Goal: Task Accomplishment & Management: Use online tool/utility

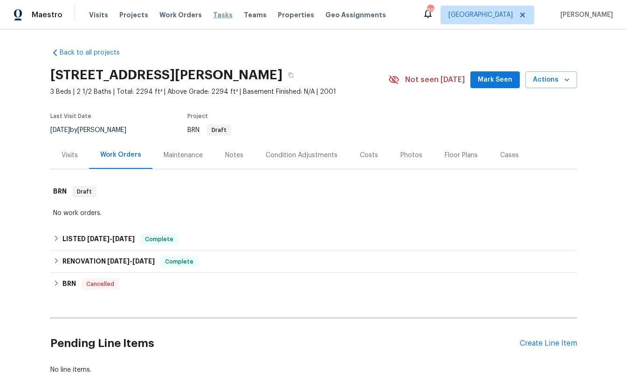
click at [214, 14] on span "Tasks" at bounding box center [223, 15] width 20 height 7
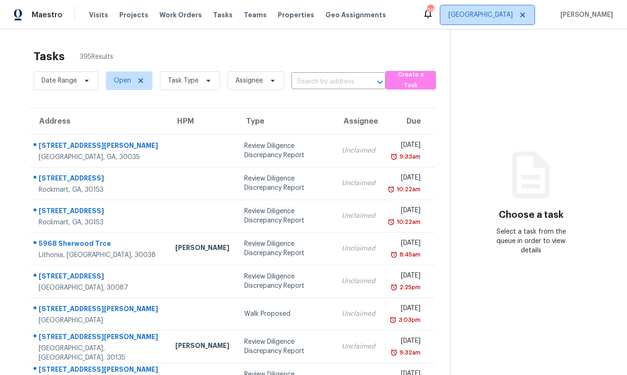
click at [513, 14] on span "[GEOGRAPHIC_DATA]" at bounding box center [481, 14] width 64 height 9
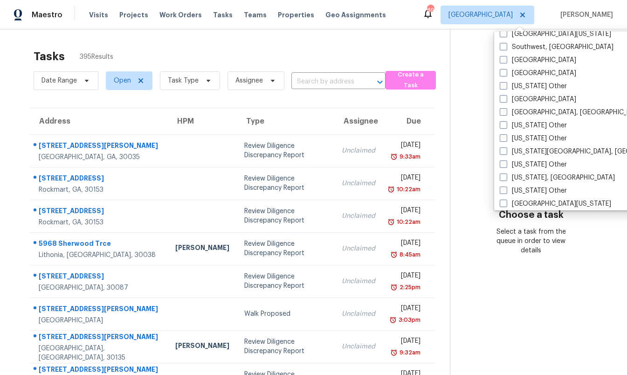
scroll to position [1348, 0]
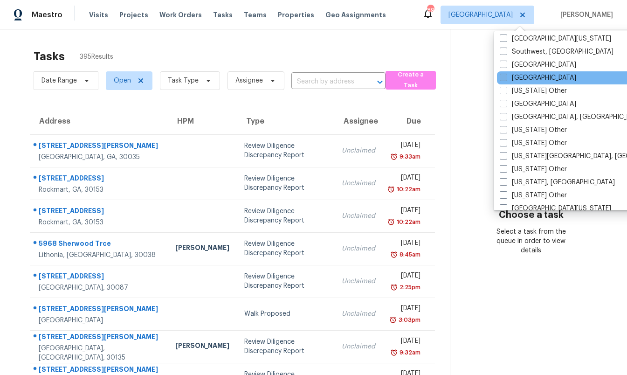
click at [529, 77] on label "[GEOGRAPHIC_DATA]" at bounding box center [538, 77] width 77 height 9
click at [506, 77] on input "[GEOGRAPHIC_DATA]" at bounding box center [503, 76] width 6 height 6
checkbox input "true"
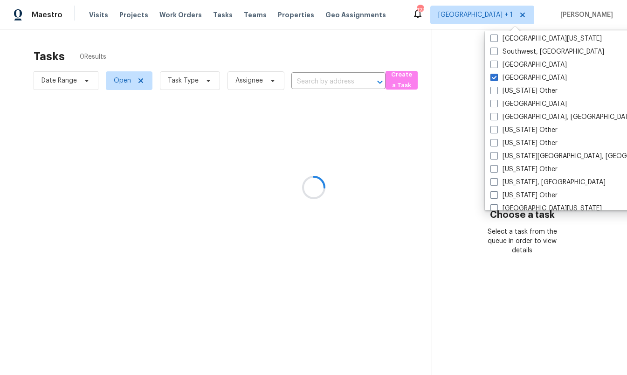
click at [382, 56] on div at bounding box center [313, 187] width 627 height 375
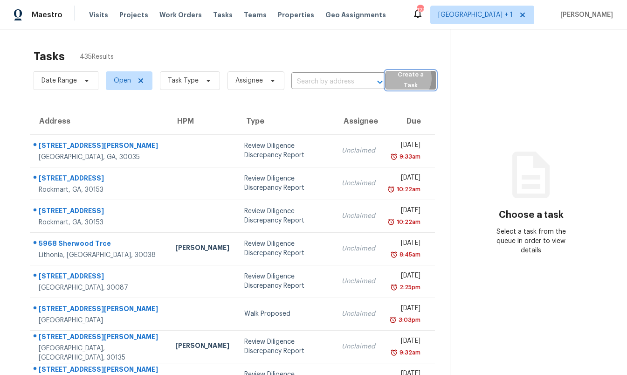
click at [405, 78] on span "Create a Task" at bounding box center [410, 80] width 41 height 21
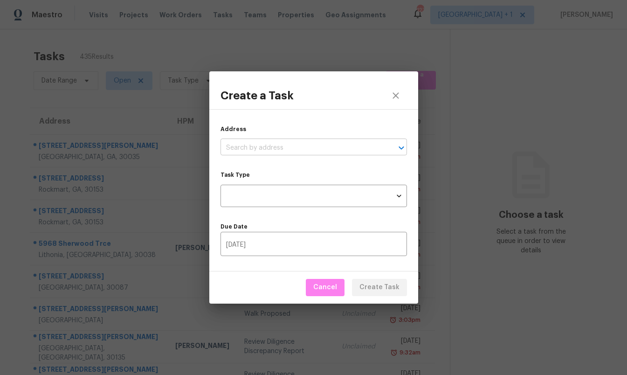
click at [271, 146] on input "text" at bounding box center [301, 148] width 160 height 14
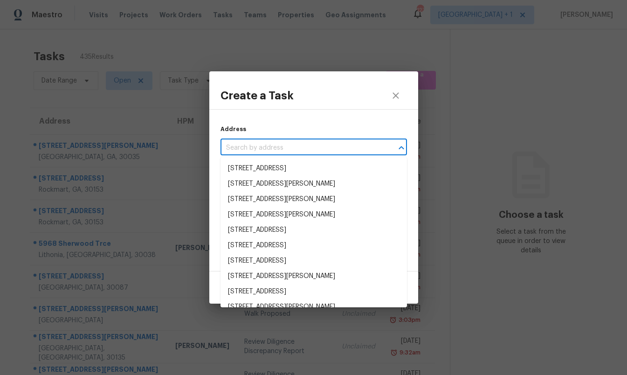
paste input "[URL][DOMAIN_NAME]"
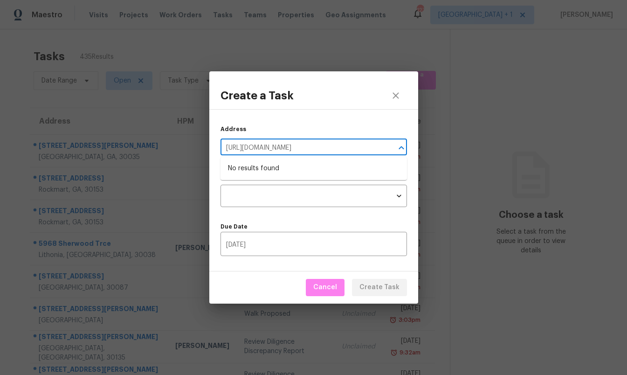
type input "[URL][DOMAIN_NAME]"
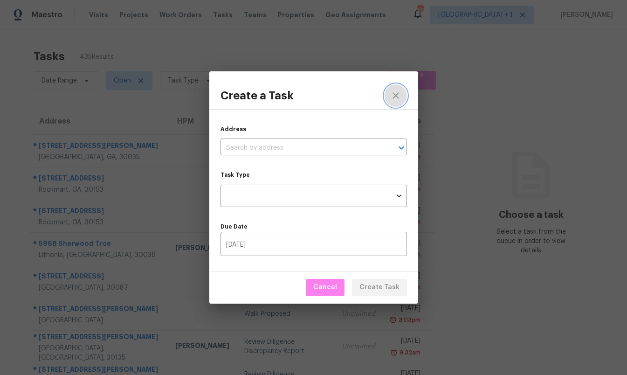
scroll to position [0, 0]
click at [397, 91] on icon "close" at bounding box center [395, 95] width 11 height 11
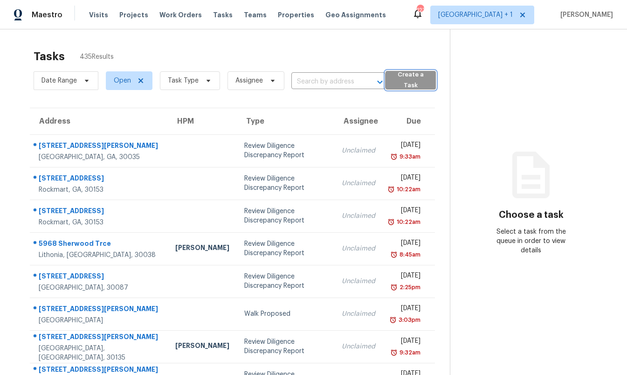
click at [407, 81] on span "Create a Task" at bounding box center [410, 80] width 41 height 21
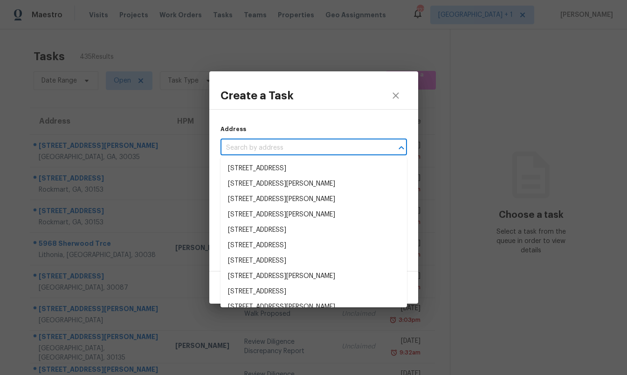
click at [265, 150] on input "text" at bounding box center [301, 148] width 160 height 14
paste input "[STREET_ADDRESS]"
type input "[STREET_ADDRESS]"
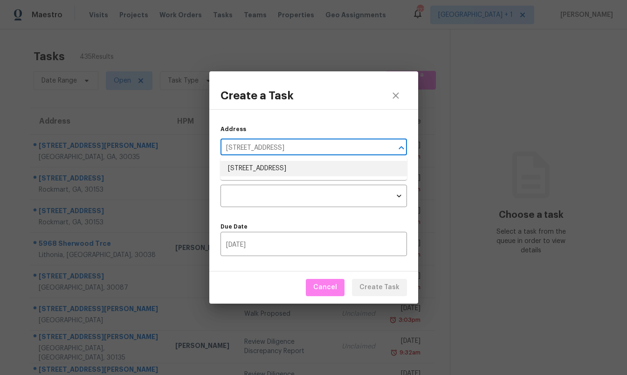
click at [263, 165] on li "[STREET_ADDRESS]" at bounding box center [314, 168] width 187 height 15
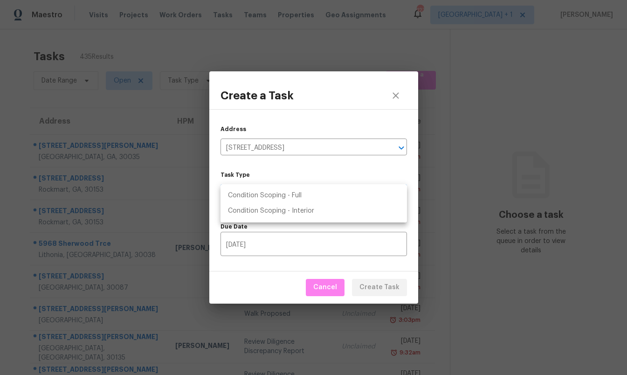
click at [259, 192] on body "Maestro Visits Projects Work Orders Tasks Teams Properties Geo Assignments 123 …" at bounding box center [313, 187] width 627 height 375
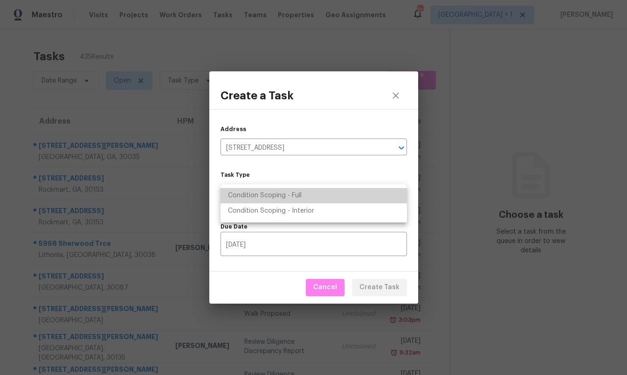
click at [259, 192] on li "Condition Scoping - Full" at bounding box center [314, 195] width 187 height 15
type input "virtual_full_assessment"
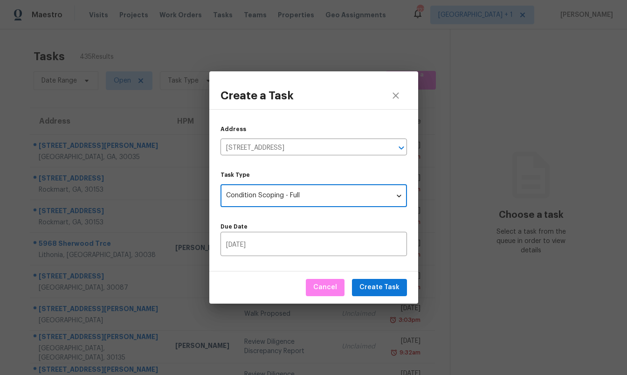
click at [288, 224] on label "Due Date" at bounding box center [314, 227] width 187 height 6
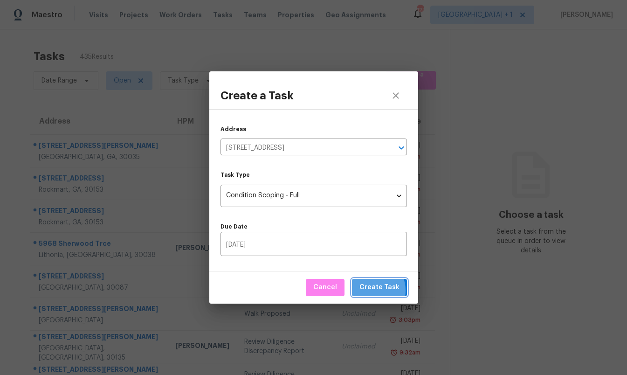
click at [371, 291] on span "Create Task" at bounding box center [380, 288] width 40 height 12
